Goal: Transaction & Acquisition: Purchase product/service

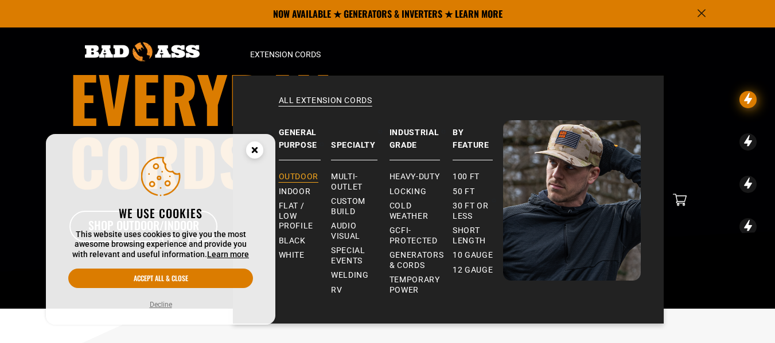
click at [295, 177] on span "Outdoor" at bounding box center [299, 177] width 40 height 10
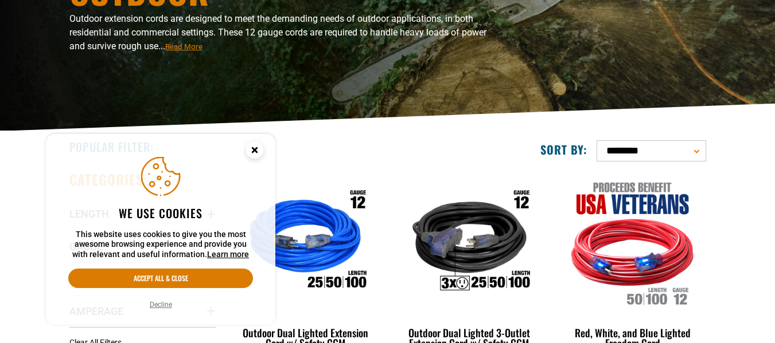
scroll to position [276, 0]
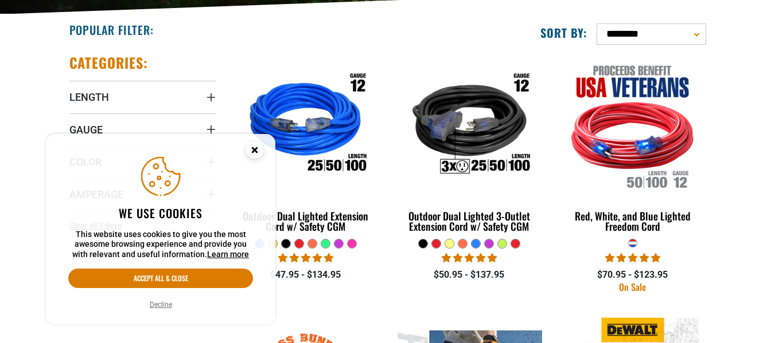
click at [258, 151] on circle "Cookie Consent" at bounding box center [254, 150] width 17 height 17
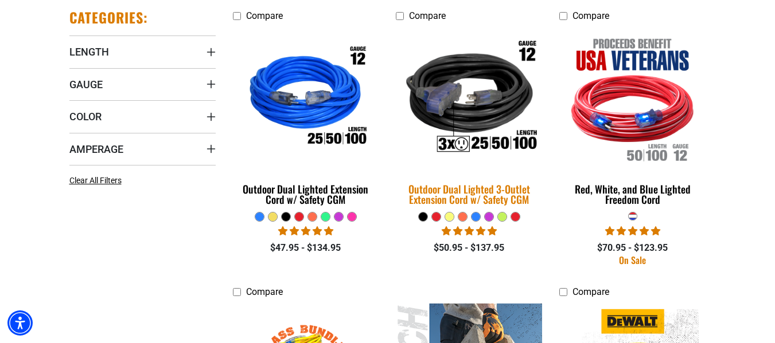
scroll to position [323, 0]
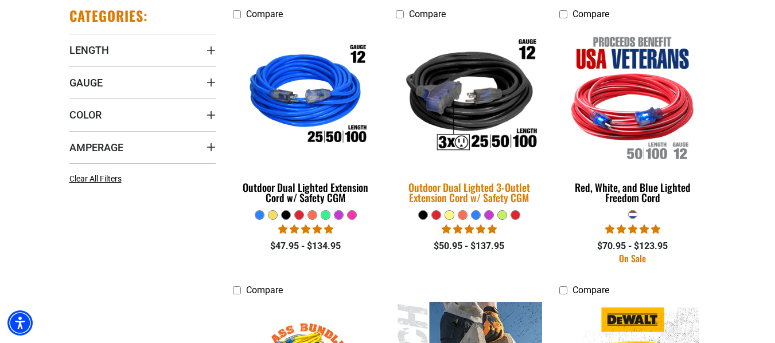
click at [503, 192] on div "Outdoor Dual Lighted 3-Outlet Extension Cord w/ Safety CGM" at bounding box center [469, 192] width 146 height 21
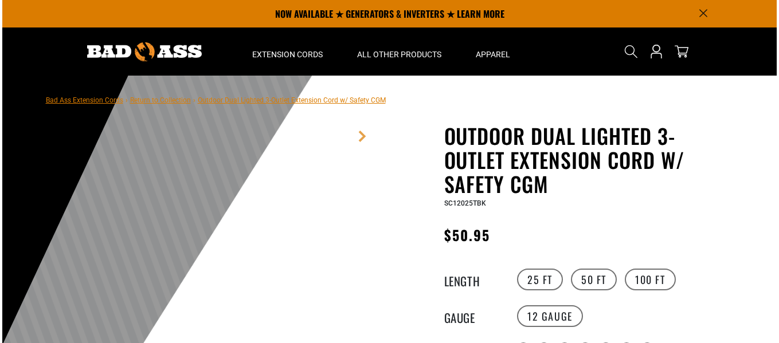
scroll to position [101, 0]
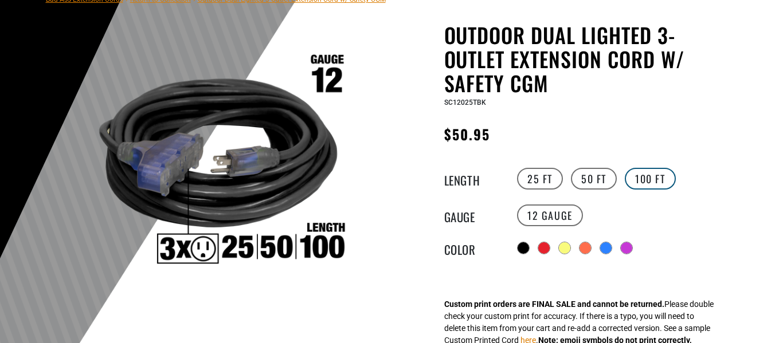
click at [634, 175] on label "100 FT" at bounding box center [650, 179] width 51 height 22
